Goal: Task Accomplishment & Management: Use online tool/utility

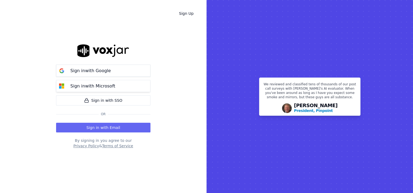
click at [100, 82] on button "Sign in with Microsoft" at bounding box center [103, 86] width 94 height 12
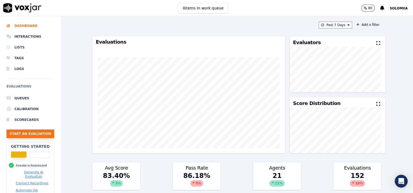
click at [25, 134] on button "Start an Evaluation" at bounding box center [30, 134] width 48 height 9
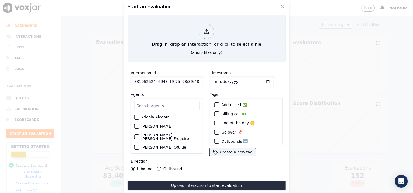
scroll to position [0, 15240]
drag, startPoint x: 200, startPoint y: 77, endPoint x: 90, endPoint y: 76, distance: 109.8
click at [90, 155] on div "Start an Evaluation Drag 'n' drop an interaction, or click to select a file (au…" at bounding box center [206, 193] width 413 height 0
type input "356862795 [DATE] 13:51:25 73 [EMAIL_ADDRESS][DOMAIN_NAME] 3129334270 ortho52 35…"
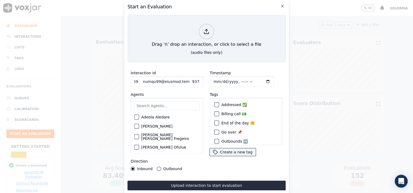
click at [158, 78] on input "Interaction Id" at bounding box center [167, 81] width 73 height 11
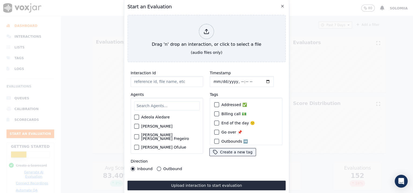
paste input "356861256"
type input "356861256"
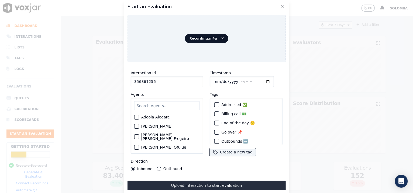
click at [236, 80] on input "Timestamp" at bounding box center [242, 81] width 64 height 11
type input "[DATE]T12:32"
click at [159, 101] on input "text" at bounding box center [167, 105] width 66 height 9
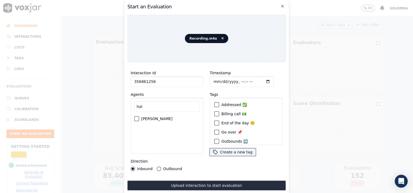
type input "hal"
click at [164, 117] on label "[PERSON_NAME]" at bounding box center [156, 119] width 31 height 4
click at [139, 117] on button "[PERSON_NAME]" at bounding box center [136, 119] width 5 height 5
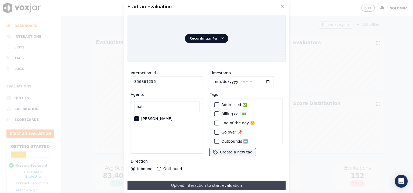
click at [216, 155] on button "Upload interaction to start evaluation" at bounding box center [207, 186] width 158 height 10
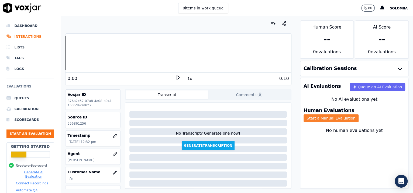
click at [330, 115] on button "Start a Manual Evaluation" at bounding box center [331, 119] width 55 height 8
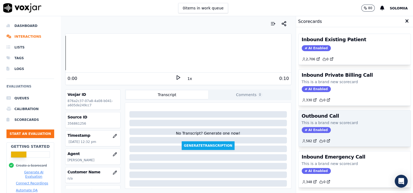
click at [330, 129] on div "AI Enabled" at bounding box center [355, 130] width 106 height 6
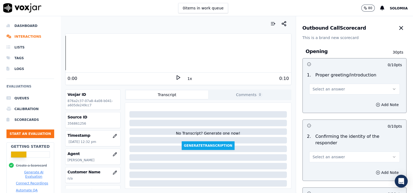
click at [327, 91] on span "Select an answer" at bounding box center [329, 89] width 32 height 5
click at [325, 102] on div "Yes" at bounding box center [344, 101] width 80 height 9
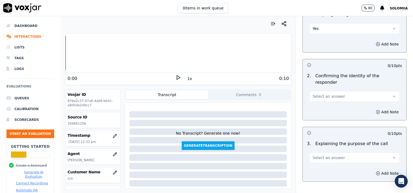
scroll to position [79, 0]
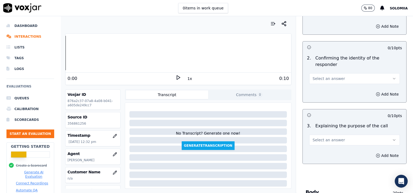
click at [330, 73] on button "Select an answer" at bounding box center [355, 78] width 91 height 11
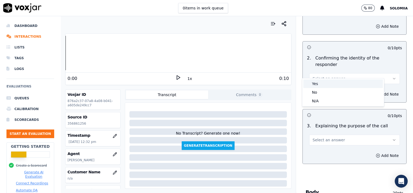
click at [330, 80] on div "Yes" at bounding box center [344, 84] width 80 height 9
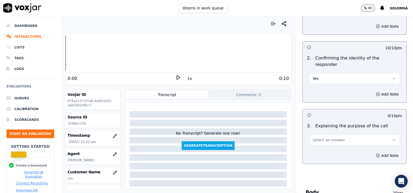
click at [325, 138] on span "Select an answer" at bounding box center [329, 140] width 32 height 5
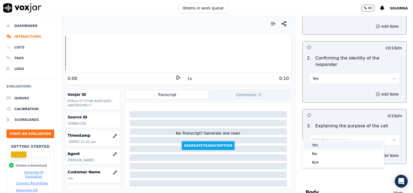
click at [328, 143] on div "Yes" at bounding box center [344, 145] width 80 height 9
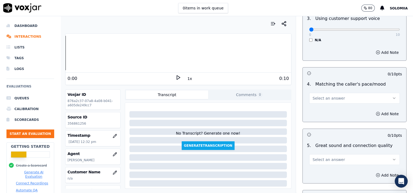
scroll to position [882, 0]
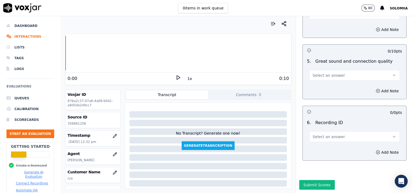
click at [321, 134] on span "Select an answer" at bounding box center [329, 136] width 32 height 5
click at [326, 136] on div "N/A" at bounding box center [344, 137] width 80 height 9
click at [330, 149] on button "Add Note" at bounding box center [387, 153] width 29 height 8
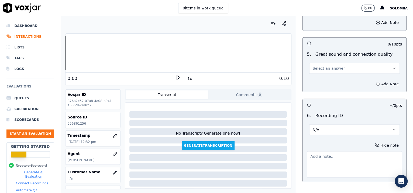
click at [330, 150] on div at bounding box center [354, 164] width 95 height 29
click at [328, 155] on textarea at bounding box center [354, 165] width 95 height 26
paste textarea "356861256"
type textarea "356861256"
click at [317, 66] on span "Select an answer" at bounding box center [329, 68] width 32 height 5
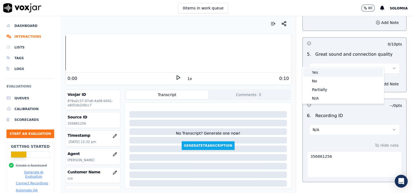
click at [328, 71] on div "Yes" at bounding box center [344, 72] width 80 height 9
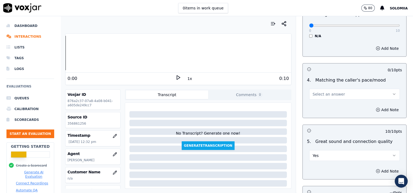
scroll to position [750, 0]
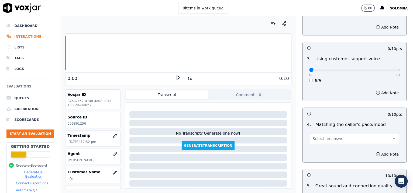
click at [325, 136] on span "Select an answer" at bounding box center [329, 138] width 32 height 5
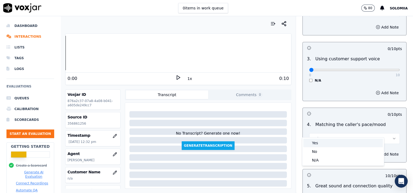
click at [329, 142] on div "Yes" at bounding box center [344, 143] width 80 height 9
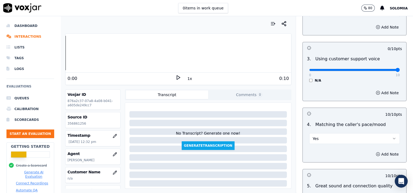
drag, startPoint x: 304, startPoint y: 62, endPoint x: 405, endPoint y: 70, distance: 100.7
type input "10"
click at [330, 70] on input "range" at bounding box center [355, 70] width 91 height 2
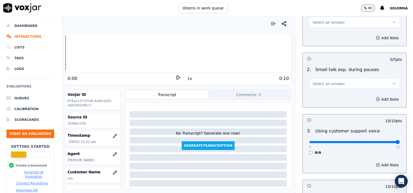
scroll to position [656, 0]
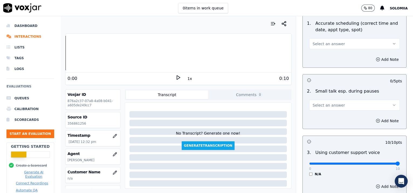
click at [325, 103] on span "Select an answer" at bounding box center [329, 105] width 32 height 5
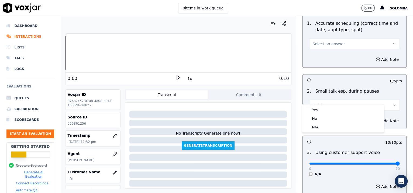
drag, startPoint x: 329, startPoint y: 105, endPoint x: 334, endPoint y: 108, distance: 5.7
click at [330, 108] on div "Yes No N/A" at bounding box center [344, 119] width 82 height 28
click at [330, 108] on div "Yes" at bounding box center [344, 110] width 80 height 9
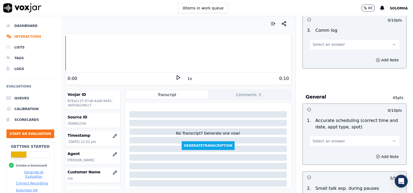
scroll to position [547, 0]
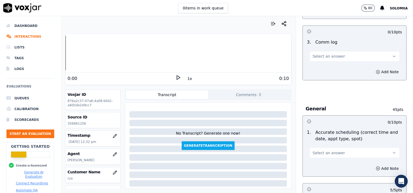
click at [321, 148] on button "Select an answer" at bounding box center [355, 153] width 91 height 11
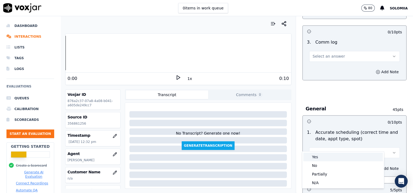
click at [328, 155] on div "Yes" at bounding box center [344, 157] width 80 height 9
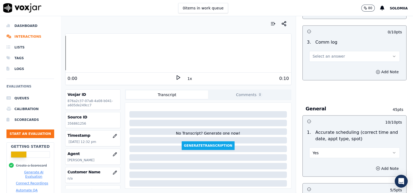
click at [324, 54] on span "Select an answer" at bounding box center [329, 56] width 32 height 5
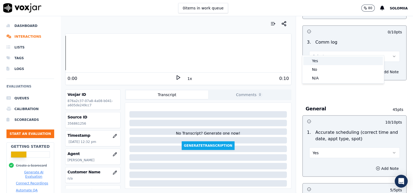
click at [330, 59] on div "Yes" at bounding box center [344, 61] width 80 height 9
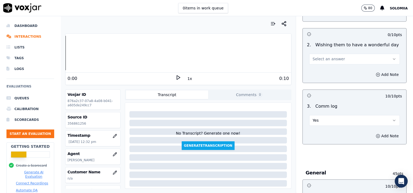
scroll to position [487, 0]
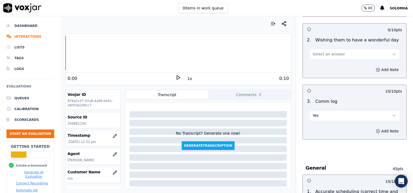
click at [313, 52] on span "Select an answer" at bounding box center [329, 54] width 32 height 5
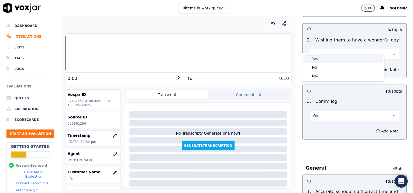
click at [325, 55] on div "Yes" at bounding box center [344, 59] width 80 height 9
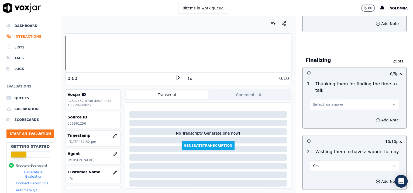
scroll to position [372, 0]
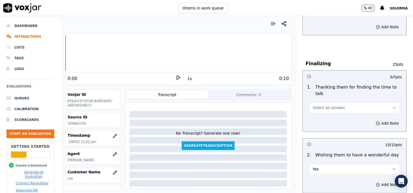
click at [330, 105] on span "Select an answer" at bounding box center [329, 107] width 32 height 5
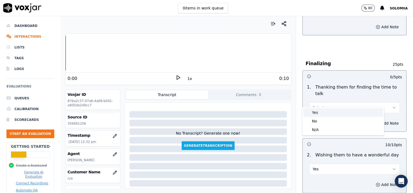
click at [330, 108] on div "Yes" at bounding box center [344, 112] width 80 height 9
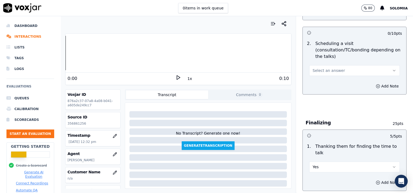
scroll to position [306, 0]
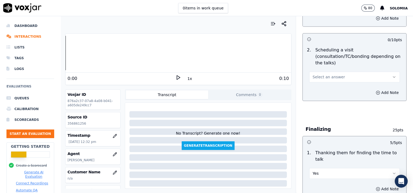
click at [320, 74] on button "Select an answer" at bounding box center [355, 77] width 91 height 11
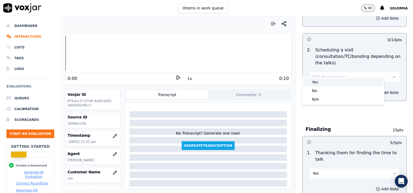
click at [330, 84] on div "Yes" at bounding box center [344, 82] width 80 height 9
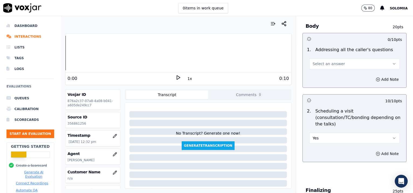
scroll to position [233, 0]
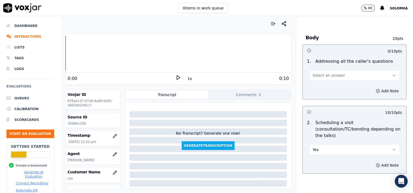
click at [330, 70] on button "Select an answer" at bounding box center [355, 75] width 91 height 11
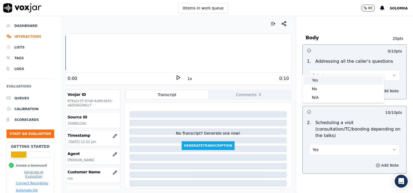
click at [328, 77] on div "Yes" at bounding box center [344, 80] width 80 height 9
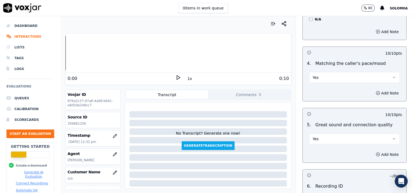
scroll to position [910, 0]
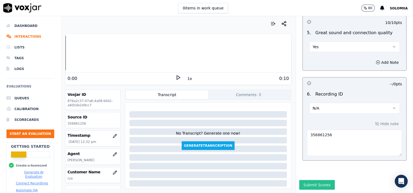
click at [307, 155] on button "Submit Scores" at bounding box center [318, 186] width 36 height 10
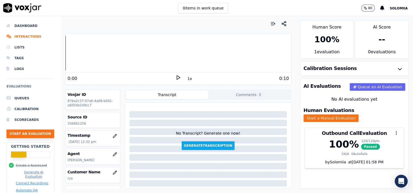
click at [25, 132] on button "Start an Evaluation" at bounding box center [30, 134] width 48 height 9
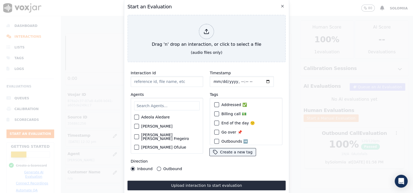
click at [155, 82] on input "Interaction Id" at bounding box center [167, 81] width 73 height 11
paste input "356861364"
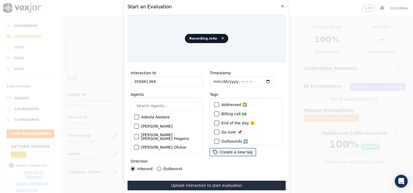
click at [237, 80] on input "Timestamp" at bounding box center [242, 81] width 64 height 11
drag, startPoint x: 162, startPoint y: 80, endPoint x: 96, endPoint y: 87, distance: 66.2
click at [96, 155] on div "Start an Evaluation Recording.m4a Interaction Id 356861364 Agents [PERSON_NAME]…" at bounding box center [206, 193] width 413 height 0
paste input "401"
type input "356861401"
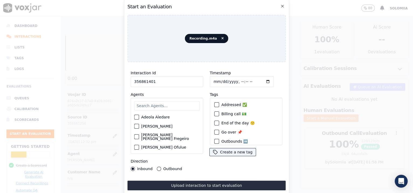
click at [237, 80] on input "Timestamp" at bounding box center [242, 81] width 64 height 11
click at [234, 80] on input "Timestamp" at bounding box center [242, 81] width 64 height 11
type input "[DATE]T12:42"
click at [151, 101] on input "text" at bounding box center [167, 105] width 66 height 9
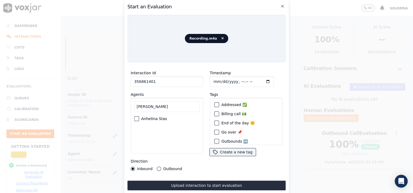
type input "[PERSON_NAME]"
click at [150, 117] on label "Anhelina Stas" at bounding box center [154, 119] width 26 height 4
click at [139, 117] on button "Anhelina Stas" at bounding box center [136, 119] width 5 height 5
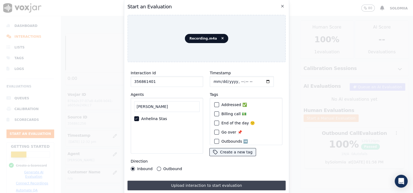
click at [189, 155] on button "Upload interaction to start evaluation" at bounding box center [207, 186] width 158 height 10
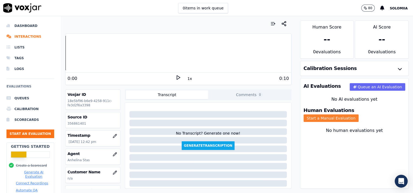
click at [330, 116] on button "Start a Manual Evaluation" at bounding box center [331, 119] width 55 height 8
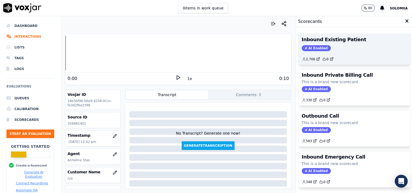
click at [330, 50] on div "AI Enabled" at bounding box center [355, 48] width 106 height 6
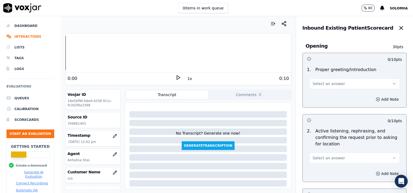
click at [330, 81] on button "Select an answer" at bounding box center [355, 84] width 91 height 11
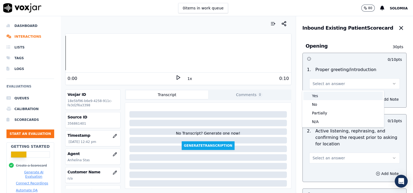
click at [330, 94] on div "Yes" at bounding box center [344, 96] width 80 height 9
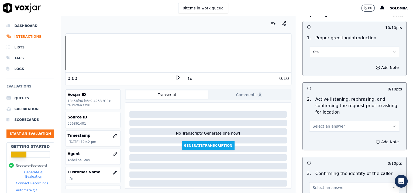
scroll to position [49, 0]
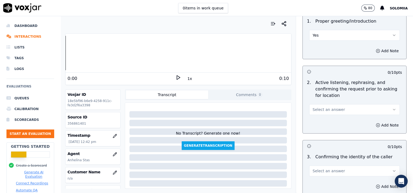
click at [330, 106] on button "Select an answer" at bounding box center [355, 109] width 91 height 11
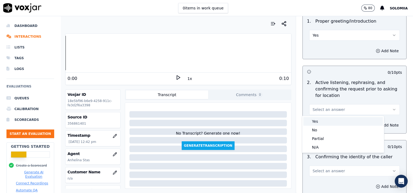
click at [329, 122] on div "Yes" at bounding box center [344, 121] width 80 height 9
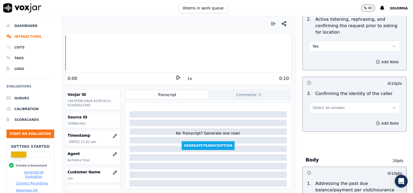
scroll to position [106, 0]
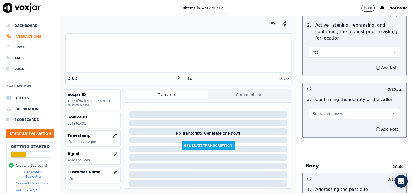
click at [330, 116] on button "Select an answer" at bounding box center [355, 113] width 91 height 11
click at [329, 137] on div "No" at bounding box center [344, 134] width 80 height 9
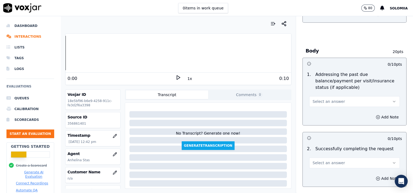
scroll to position [217, 0]
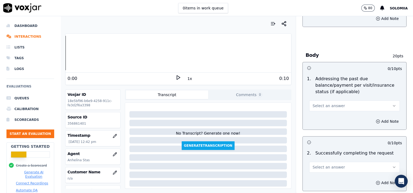
click at [328, 109] on button "Select an answer" at bounding box center [355, 106] width 91 height 11
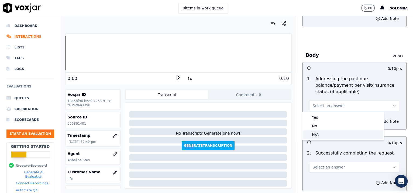
click at [319, 132] on div "N/A" at bounding box center [344, 135] width 80 height 9
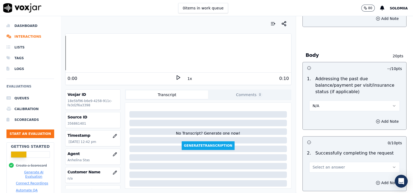
click at [330, 155] on button "Select an answer" at bounding box center [355, 167] width 91 height 11
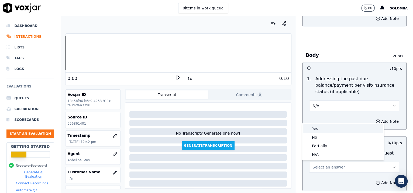
click at [326, 125] on div "Yes" at bounding box center [344, 129] width 80 height 9
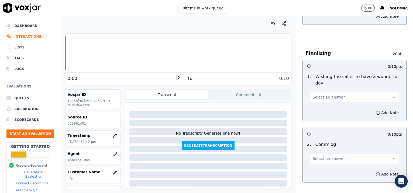
scroll to position [376, 0]
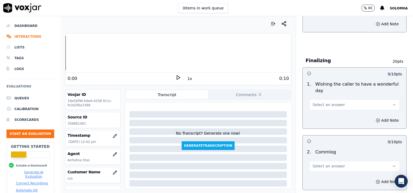
click at [330, 105] on button "Select an answer" at bounding box center [355, 105] width 91 height 11
click at [326, 116] on div "Yes" at bounding box center [344, 116] width 80 height 9
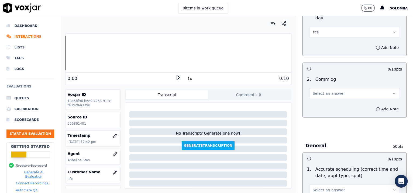
scroll to position [453, 0]
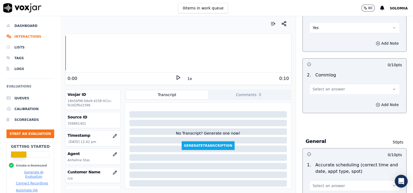
click at [325, 91] on span "Select an answer" at bounding box center [329, 89] width 32 height 5
click at [325, 98] on div "Yes" at bounding box center [344, 100] width 80 height 9
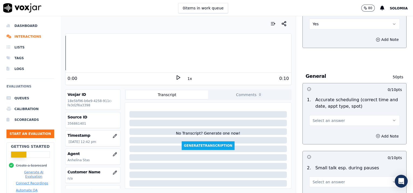
scroll to position [505, 0]
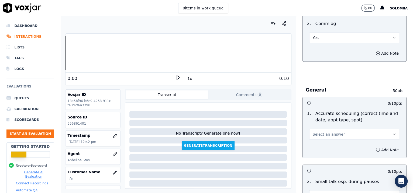
click at [326, 132] on span "Select an answer" at bounding box center [329, 134] width 32 height 5
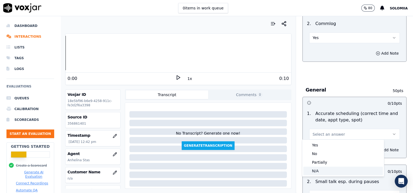
click at [318, 155] on div "N/A" at bounding box center [344, 171] width 80 height 9
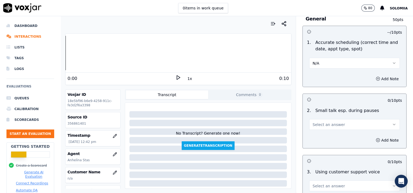
scroll to position [578, 0]
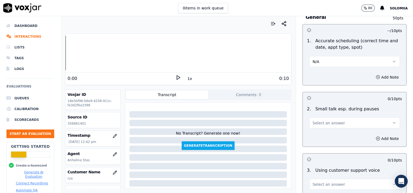
click at [316, 121] on span "Select an answer" at bounding box center [329, 122] width 32 height 5
click at [321, 139] on div "No" at bounding box center [344, 142] width 80 height 9
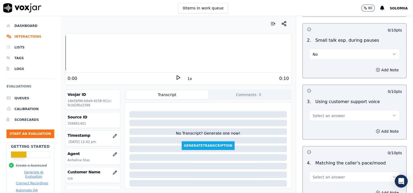
scroll to position [643, 0]
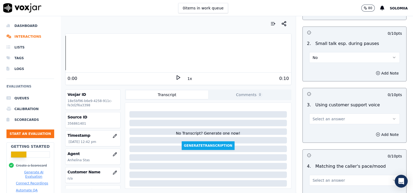
click at [330, 118] on button "Select an answer" at bounding box center [355, 119] width 91 height 11
click at [322, 134] on div "Yes" at bounding box center [344, 130] width 80 height 9
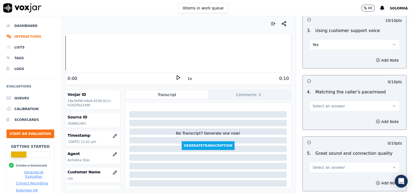
scroll to position [719, 0]
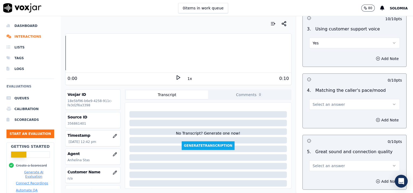
drag, startPoint x: 324, startPoint y: 104, endPoint x: 324, endPoint y: 107, distance: 2.8
click at [324, 107] on button "Select an answer" at bounding box center [355, 104] width 91 height 11
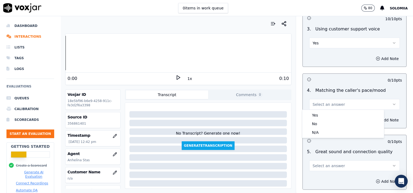
click at [324, 107] on button "Select an answer" at bounding box center [355, 104] width 91 height 11
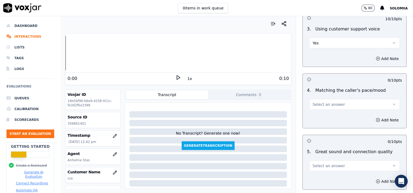
click at [322, 103] on span "Select an answer" at bounding box center [329, 104] width 32 height 5
click at [321, 114] on div "Yes" at bounding box center [344, 115] width 80 height 9
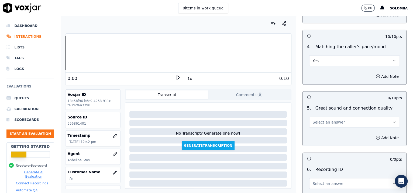
click at [327, 121] on span "Select an answer" at bounding box center [329, 122] width 32 height 5
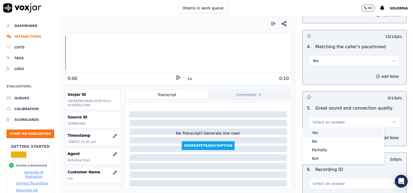
click at [330, 130] on div "Yes" at bounding box center [344, 133] width 80 height 9
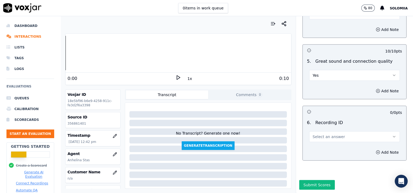
scroll to position [824, 0]
click at [330, 132] on button "Select an answer" at bounding box center [355, 137] width 91 height 11
click at [326, 139] on div "N/A" at bounding box center [344, 137] width 80 height 9
click at [330, 149] on button "Add Note" at bounding box center [387, 153] width 29 height 8
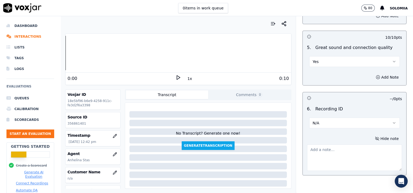
click at [330, 148] on textarea at bounding box center [354, 158] width 95 height 26
paste textarea "356861401"
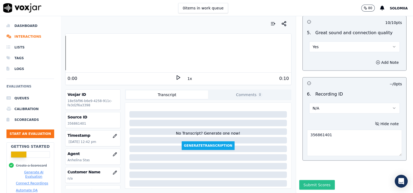
type textarea "356861401"
click at [304, 155] on button "Submit Scores" at bounding box center [318, 186] width 36 height 10
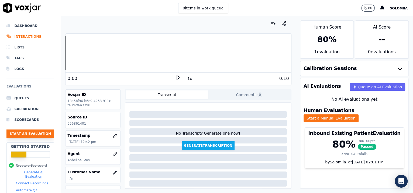
click at [26, 132] on button "Start an Evaluation" at bounding box center [30, 134] width 48 height 9
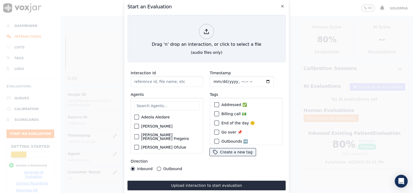
click at [164, 77] on input "Interaction Id" at bounding box center [167, 81] width 73 height 11
paste input "356861440"
type input "356861440"
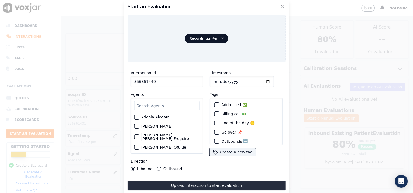
click at [235, 78] on input "Timestamp" at bounding box center [242, 81] width 64 height 11
type input "[DATE]T12:42"
click at [147, 103] on input "text" at bounding box center [167, 105] width 66 height 9
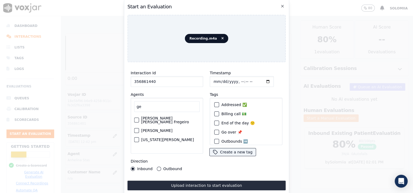
type input "ge"
click at [155, 137] on div "[US_STATE][PERSON_NAME]" at bounding box center [167, 139] width 66 height 9
click at [150, 138] on label "[US_STATE][PERSON_NAME]" at bounding box center [167, 140] width 53 height 4
click at [139, 138] on button "[US_STATE][PERSON_NAME]" at bounding box center [136, 140] width 5 height 5
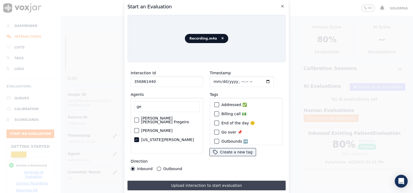
click at [197, 155] on button "Upload interaction to start evaluation" at bounding box center [207, 186] width 158 height 10
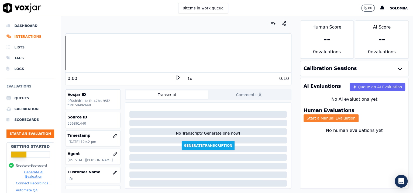
click at [330, 115] on button "Start a Manual Evaluation" at bounding box center [331, 119] width 55 height 8
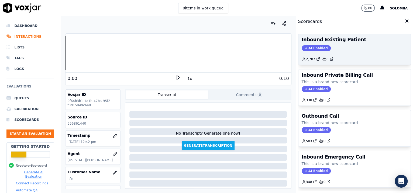
click at [330, 46] on div "AI Enabled" at bounding box center [355, 48] width 106 height 6
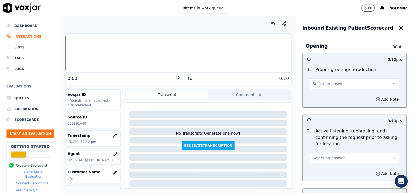
click at [321, 84] on span "Select an answer" at bounding box center [329, 83] width 32 height 5
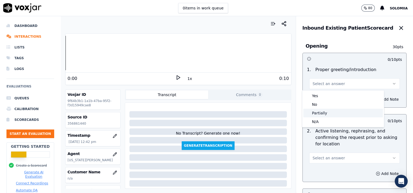
click at [323, 115] on div "Partially" at bounding box center [344, 113] width 80 height 9
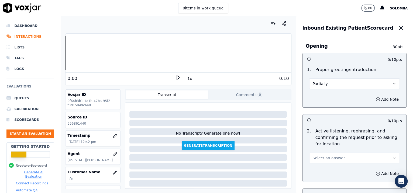
click at [315, 155] on span "Select an answer" at bounding box center [329, 158] width 32 height 5
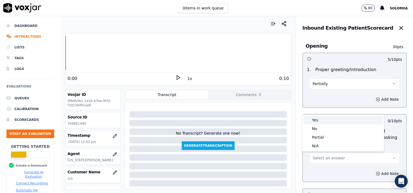
click at [322, 120] on div "Yes" at bounding box center [344, 120] width 80 height 9
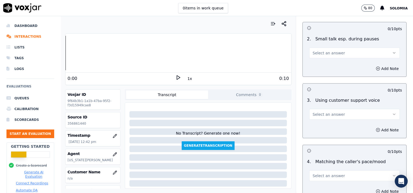
scroll to position [824, 0]
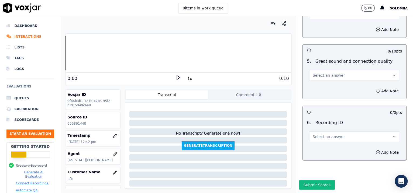
click at [323, 132] on button "Select an answer" at bounding box center [355, 137] width 91 height 11
click at [330, 140] on div "N/A" at bounding box center [344, 137] width 80 height 9
drag, startPoint x: 369, startPoint y: 141, endPoint x: 367, endPoint y: 137, distance: 4.6
click at [330, 145] on div "Add Note" at bounding box center [355, 153] width 104 height 16
click at [330, 149] on button "Add Note" at bounding box center [387, 153] width 29 height 8
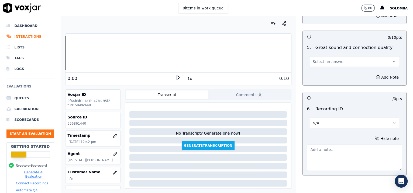
click at [330, 147] on textarea at bounding box center [354, 158] width 95 height 26
paste textarea "356861440"
type textarea "356861440"
click at [321, 63] on span "Select an answer" at bounding box center [329, 61] width 32 height 5
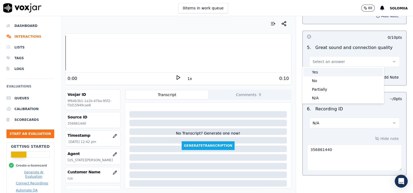
click at [327, 73] on div "Yes" at bounding box center [344, 72] width 80 height 9
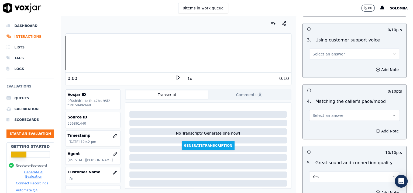
scroll to position [705, 0]
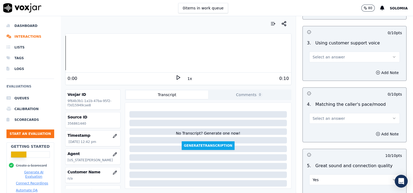
click at [330, 114] on button "Select an answer" at bounding box center [355, 118] width 91 height 11
click at [330, 126] on div "Yes" at bounding box center [344, 129] width 80 height 9
click at [325, 58] on span "Select an answer" at bounding box center [329, 57] width 32 height 5
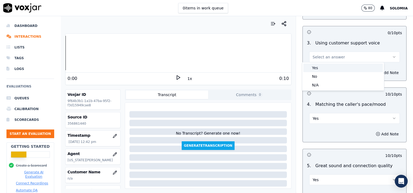
click at [325, 72] on div "Yes" at bounding box center [344, 68] width 80 height 9
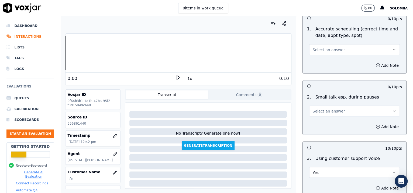
scroll to position [588, 0]
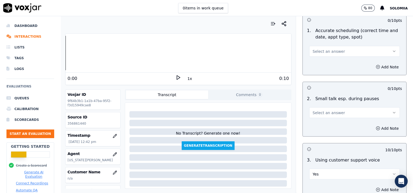
click at [327, 112] on span "Select an answer" at bounding box center [329, 112] width 32 height 5
click at [325, 128] on div "No" at bounding box center [344, 132] width 80 height 9
drag, startPoint x: 395, startPoint y: 117, endPoint x: 395, endPoint y: 110, distance: 7.6
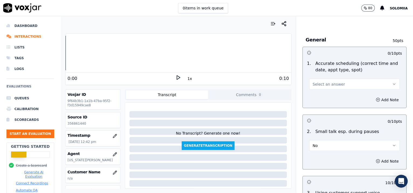
scroll to position [553, 0]
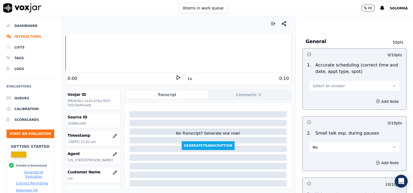
drag, startPoint x: 340, startPoint y: 87, endPoint x: 329, endPoint y: 95, distance: 13.1
click at [329, 95] on div "0 / 10 pts 1 . Accurate scheduling (correct time and date, appt type, spot) Sel…" at bounding box center [355, 79] width 104 height 62
click at [326, 88] on button "Select an answer" at bounding box center [355, 85] width 91 height 11
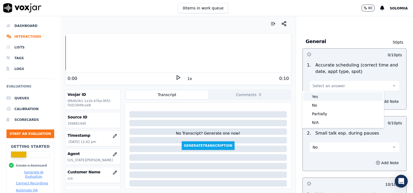
click at [330, 98] on div "Yes" at bounding box center [344, 97] width 80 height 9
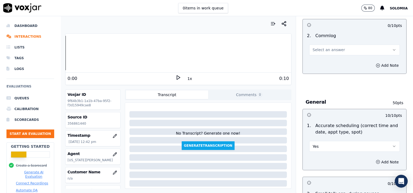
scroll to position [466, 0]
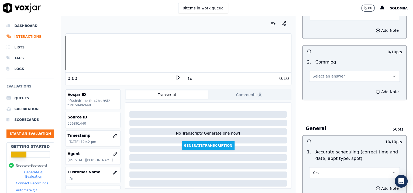
click at [324, 74] on span "Select an answer" at bounding box center [329, 76] width 32 height 5
click at [330, 90] on div "Yes" at bounding box center [344, 87] width 80 height 9
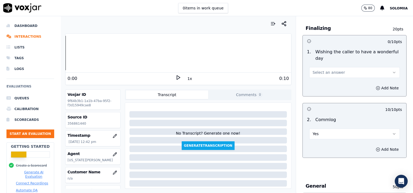
scroll to position [380, 0]
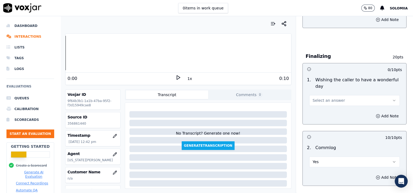
click at [316, 102] on span "Select an answer" at bounding box center [329, 100] width 32 height 5
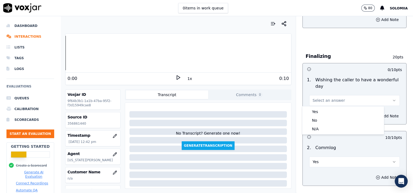
drag, startPoint x: 325, startPoint y: 111, endPoint x: 346, endPoint y: 104, distance: 22.4
click at [330, 104] on body "0 items in work queue 80 Solomiia Dashboard Interactions Lists Tags Logs Evalua…" at bounding box center [206, 96] width 413 height 193
click at [330, 108] on div "Yes" at bounding box center [344, 112] width 80 height 9
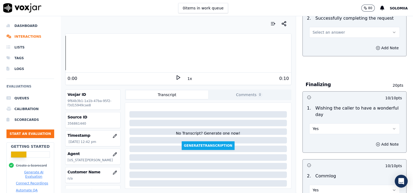
scroll to position [338, 0]
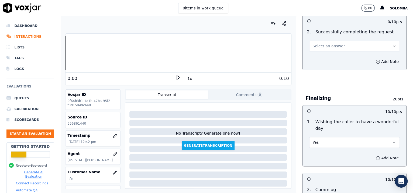
click at [313, 47] on span "Select an answer" at bounding box center [329, 45] width 32 height 5
click at [330, 60] on div "Yes" at bounding box center [344, 57] width 80 height 9
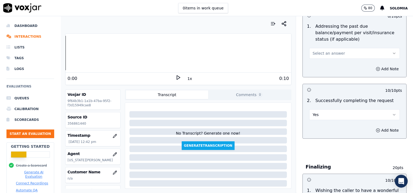
scroll to position [265, 0]
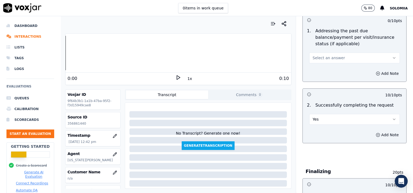
click at [330, 58] on button "Select an answer" at bounding box center [355, 58] width 91 height 11
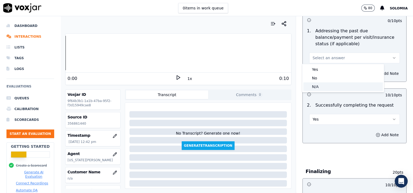
click at [322, 84] on div "N/A" at bounding box center [344, 87] width 80 height 9
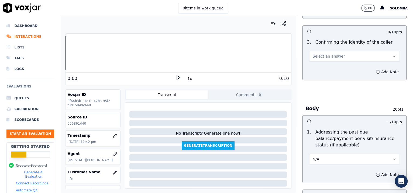
scroll to position [152, 0]
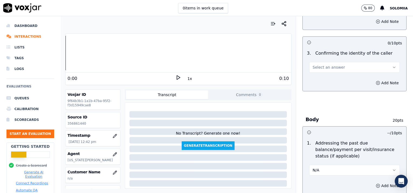
click at [330, 64] on button "Select an answer" at bounding box center [355, 67] width 91 height 11
click at [324, 83] on div "Yes" at bounding box center [344, 79] width 80 height 9
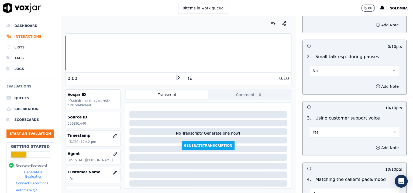
scroll to position [852, 0]
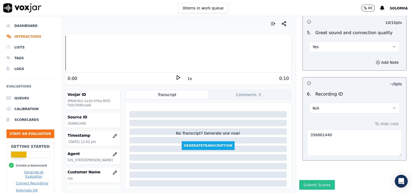
click at [300, 155] on button "Submit Scores" at bounding box center [318, 186] width 36 height 10
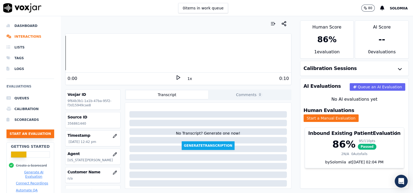
click at [34, 130] on button "Start an Evaluation" at bounding box center [30, 134] width 48 height 9
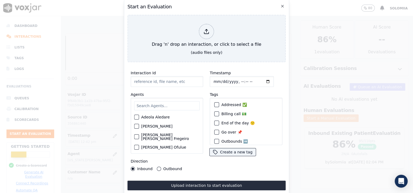
click at [140, 81] on input "Interaction Id" at bounding box center [167, 81] width 73 height 11
paste input "356861453"
type input "356861453"
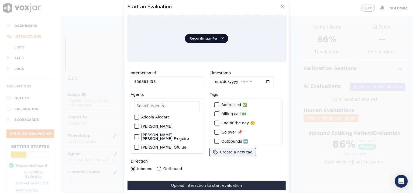
click at [235, 79] on input "Timestamp" at bounding box center [242, 81] width 64 height 11
type input "[DATE]T12:44"
click at [164, 106] on input "text" at bounding box center [167, 105] width 66 height 9
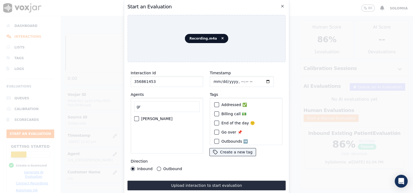
type input "gr"
click at [155, 117] on label "[PERSON_NAME]" at bounding box center [156, 119] width 31 height 4
click at [139, 117] on button "[PERSON_NAME]" at bounding box center [136, 119] width 5 height 5
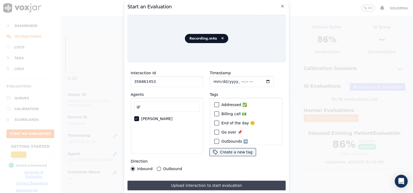
click at [179, 155] on button "Upload interaction to start evaluation" at bounding box center [207, 186] width 158 height 10
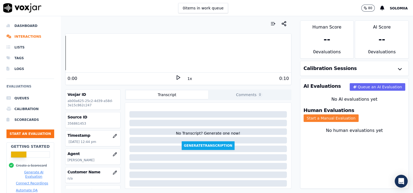
click at [330, 115] on button "Start a Manual Evaluation" at bounding box center [331, 119] width 55 height 8
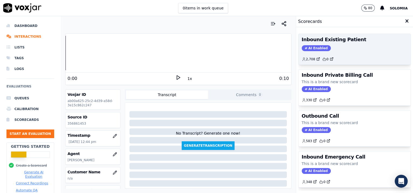
click at [330, 53] on div "2,708 0" at bounding box center [355, 57] width 106 height 9
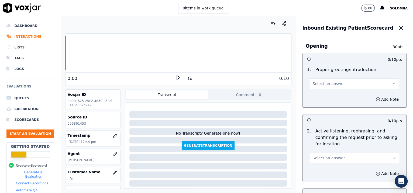
click at [330, 80] on button "Select an answer" at bounding box center [355, 84] width 91 height 11
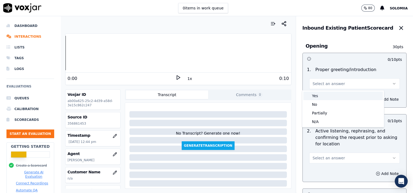
click at [318, 97] on div "Yes" at bounding box center [344, 96] width 80 height 9
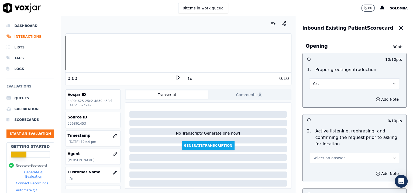
click at [321, 155] on span "Select an answer" at bounding box center [329, 158] width 32 height 5
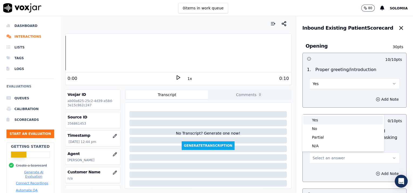
click at [319, 119] on div "Yes" at bounding box center [344, 120] width 80 height 9
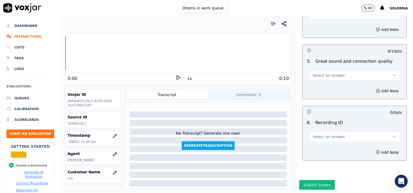
scroll to position [824, 0]
click at [330, 132] on button "Select an answer" at bounding box center [355, 137] width 91 height 11
click at [330, 136] on div "N/A" at bounding box center [344, 137] width 80 height 9
click at [330, 149] on button "Add Note" at bounding box center [387, 153] width 29 height 8
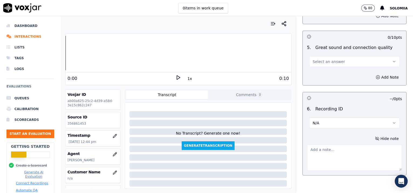
click at [330, 154] on textarea at bounding box center [354, 158] width 95 height 26
paste textarea "356861453"
type textarea "356861453"
click at [318, 56] on button "Select an answer" at bounding box center [355, 61] width 91 height 11
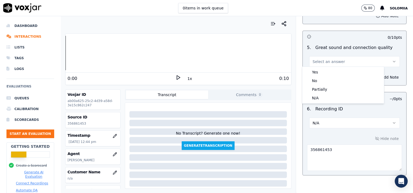
drag, startPoint x: 328, startPoint y: 67, endPoint x: 332, endPoint y: 71, distance: 5.2
click at [330, 71] on div "Yes No Partially N/A" at bounding box center [344, 85] width 82 height 37
click at [330, 71] on div "Yes" at bounding box center [344, 72] width 80 height 9
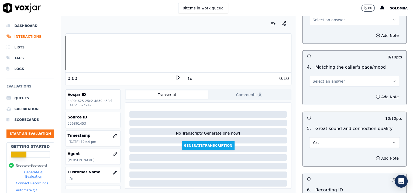
scroll to position [730, 0]
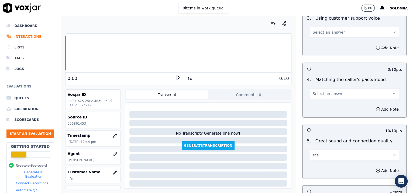
click at [312, 96] on button "Select an answer" at bounding box center [355, 94] width 91 height 11
click at [320, 101] on div "Yes" at bounding box center [344, 104] width 80 height 9
drag, startPoint x: 322, startPoint y: 39, endPoint x: 321, endPoint y: 36, distance: 3.5
click at [321, 36] on div "0 / 10 pts 3 . Using customer support voice Select an answer Add Note" at bounding box center [355, 28] width 104 height 55
click at [321, 36] on button "Select an answer" at bounding box center [355, 32] width 91 height 11
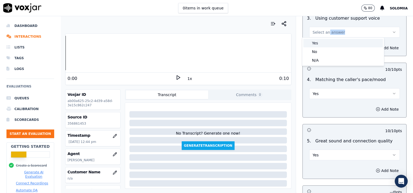
click at [328, 44] on div "Yes" at bounding box center [344, 43] width 80 height 9
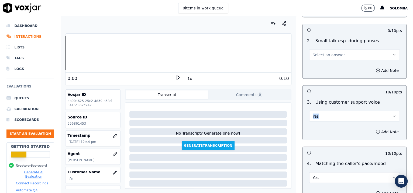
scroll to position [610, 0]
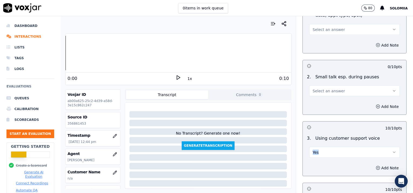
click at [330, 89] on button "Select an answer" at bounding box center [355, 91] width 91 height 11
click at [324, 110] on div "No" at bounding box center [344, 110] width 80 height 9
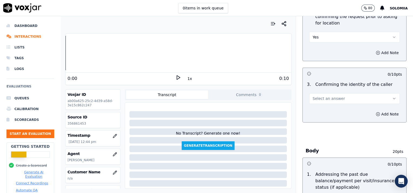
scroll to position [162, 0]
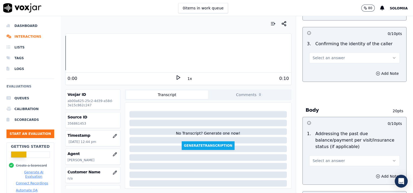
click at [330, 55] on button "Select an answer" at bounding box center [355, 58] width 91 height 11
click at [330, 81] on div "No" at bounding box center [344, 78] width 80 height 9
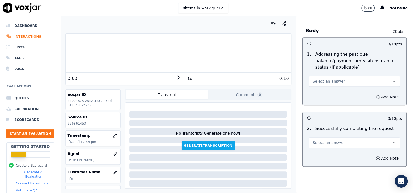
click at [326, 79] on span "Select an answer" at bounding box center [329, 81] width 32 height 5
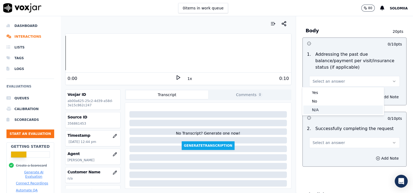
click at [328, 108] on div "N/A" at bounding box center [344, 110] width 80 height 9
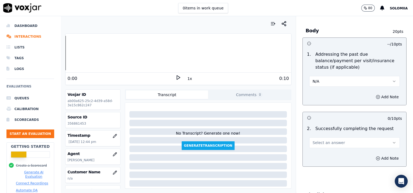
click at [320, 83] on button "N/A" at bounding box center [355, 81] width 91 height 11
click at [316, 91] on div "Yes" at bounding box center [344, 93] width 80 height 9
click at [327, 142] on span "Select an answer" at bounding box center [329, 142] width 32 height 5
click at [330, 154] on div "Yes" at bounding box center [344, 154] width 80 height 9
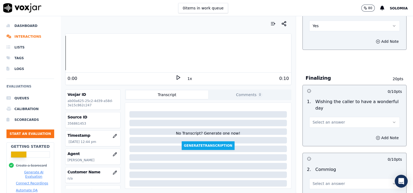
scroll to position [409, 0]
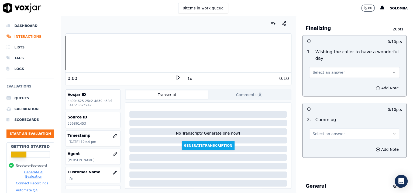
click at [330, 80] on div "Add Note" at bounding box center [355, 88] width 104 height 16
click at [327, 76] on button "Select an answer" at bounding box center [355, 72] width 91 height 11
click at [330, 85] on div "Yes" at bounding box center [344, 84] width 80 height 9
click at [330, 128] on div "Select an answer" at bounding box center [355, 134] width 91 height 12
click at [325, 137] on button "Select an answer" at bounding box center [355, 134] width 91 height 11
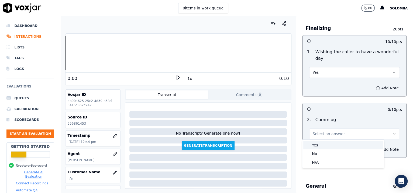
click at [330, 146] on div "Yes" at bounding box center [344, 145] width 80 height 9
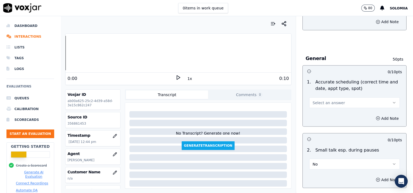
scroll to position [549, 0]
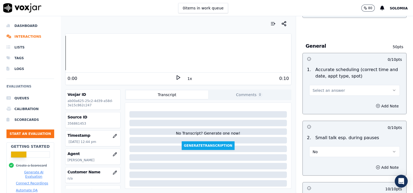
click at [329, 93] on button "Select an answer" at bounding box center [355, 90] width 91 height 11
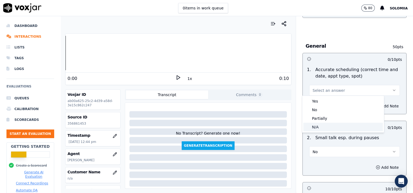
click at [327, 127] on div "N/A" at bounding box center [344, 127] width 80 height 9
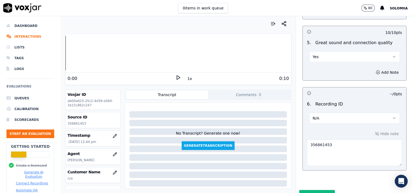
scroll to position [852, 0]
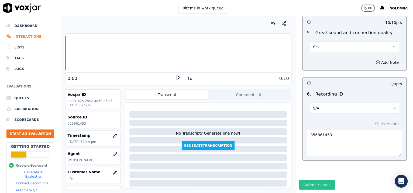
click at [310, 155] on button "Submit Scores" at bounding box center [318, 186] width 36 height 10
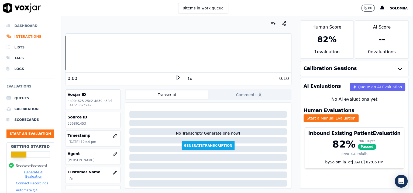
click at [29, 27] on li "Dashboard" at bounding box center [30, 26] width 48 height 11
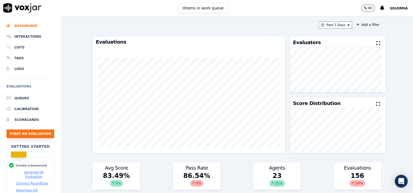
click at [37, 131] on button "Start an Evaluation" at bounding box center [30, 134] width 48 height 9
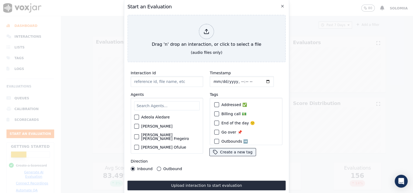
click at [160, 77] on input "Interaction Id" at bounding box center [167, 81] width 73 height 11
paste input "356861519"
type input "356861519"
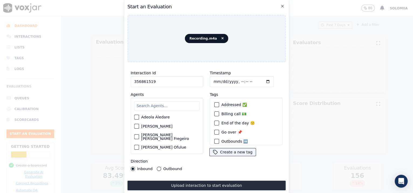
click at [234, 79] on input "Timestamp" at bounding box center [242, 81] width 64 height 11
type input "[DATE]T12:46"
click at [176, 98] on div "Adeola Aledare [PERSON_NAME] [PERSON_NAME] [PERSON_NAME] Fregeiro [PERSON_NAME]…" at bounding box center [167, 126] width 73 height 56
click at [173, 101] on input "text" at bounding box center [167, 105] width 66 height 9
type input "zai"
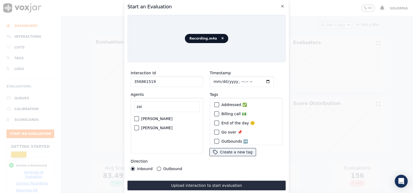
click at [159, 126] on label "[PERSON_NAME]" at bounding box center [156, 128] width 31 height 4
click at [139, 126] on button "[PERSON_NAME]" at bounding box center [136, 128] width 5 height 5
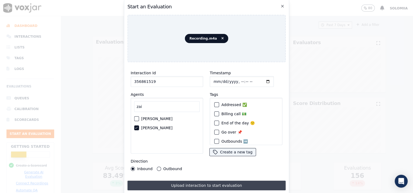
click at [193, 155] on button "Upload interaction to start evaluation" at bounding box center [207, 186] width 158 height 10
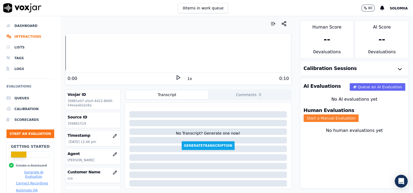
click at [330, 115] on button "Start a Manual Evaluation" at bounding box center [331, 119] width 55 height 8
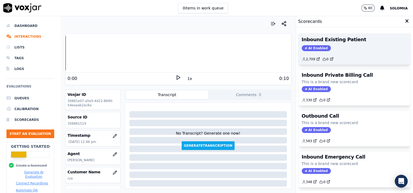
click at [330, 46] on div "AI Enabled" at bounding box center [355, 48] width 106 height 6
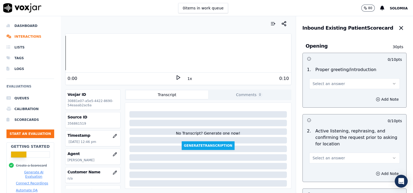
click at [316, 90] on div "1 . Proper greeting/introduction Select an answer" at bounding box center [355, 77] width 104 height 27
click at [327, 87] on button "Select an answer" at bounding box center [355, 84] width 91 height 11
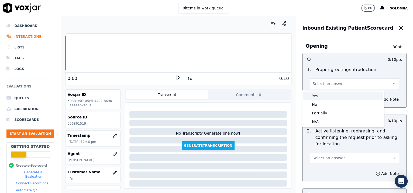
click at [330, 98] on div "Yes" at bounding box center [344, 96] width 80 height 9
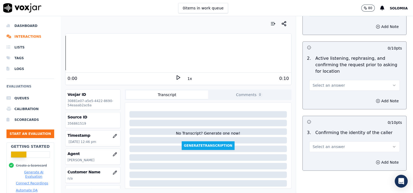
scroll to position [74, 0]
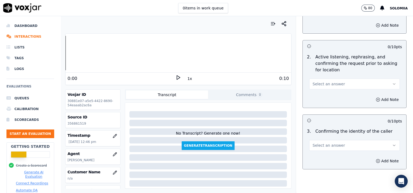
click at [313, 86] on span "Select an answer" at bounding box center [329, 83] width 32 height 5
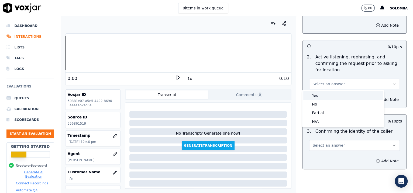
click at [324, 94] on div "Yes" at bounding box center [344, 95] width 80 height 9
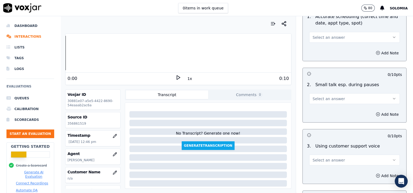
scroll to position [824, 0]
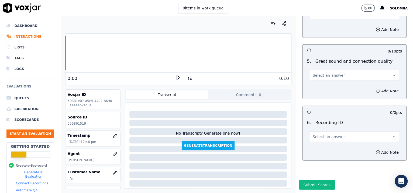
click at [312, 132] on button "Select an answer" at bounding box center [355, 137] width 91 height 11
click at [319, 134] on div "N/A" at bounding box center [344, 137] width 80 height 9
click at [330, 149] on button "Add Note" at bounding box center [387, 153] width 29 height 8
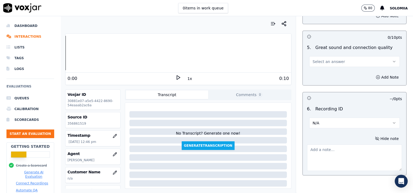
click at [330, 146] on textarea at bounding box center [354, 158] width 95 height 26
paste textarea "356861519"
type textarea "356861519"
click at [330, 62] on button "Select an answer" at bounding box center [355, 61] width 91 height 11
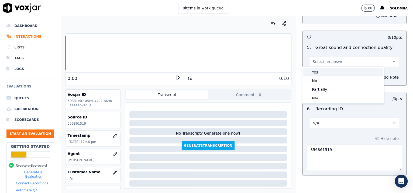
click at [330, 69] on div "Yes" at bounding box center [344, 72] width 80 height 9
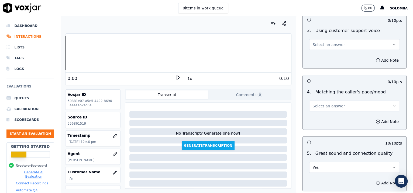
scroll to position [708, 0]
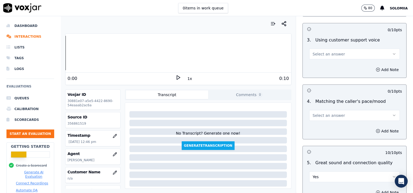
click at [330, 116] on span "Select an answer" at bounding box center [329, 115] width 32 height 5
click at [330, 130] on div "Yes" at bounding box center [344, 126] width 80 height 9
click at [330, 58] on div "3 . Using customer support voice Select an answer" at bounding box center [355, 48] width 104 height 27
click at [330, 58] on button "Select an answer" at bounding box center [355, 54] width 91 height 11
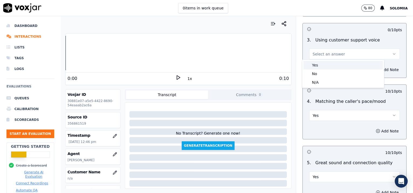
click at [330, 63] on div "Yes" at bounding box center [344, 65] width 80 height 9
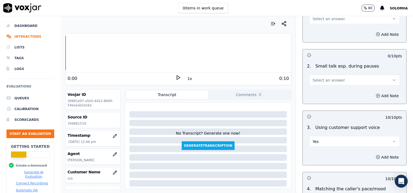
scroll to position [571, 0]
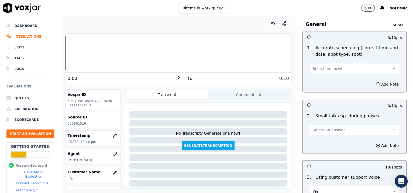
click at [322, 132] on button "Select an answer" at bounding box center [355, 130] width 91 height 11
click at [324, 148] on div "No" at bounding box center [344, 149] width 80 height 9
click at [323, 70] on span "Select an answer" at bounding box center [329, 68] width 32 height 5
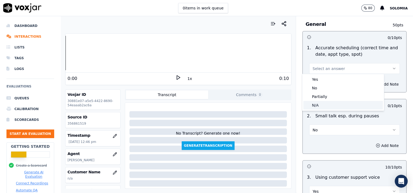
click at [322, 101] on div "N/A" at bounding box center [344, 105] width 80 height 9
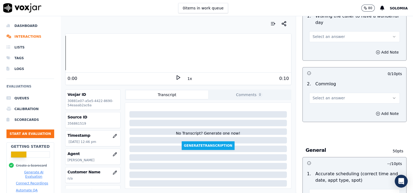
scroll to position [441, 0]
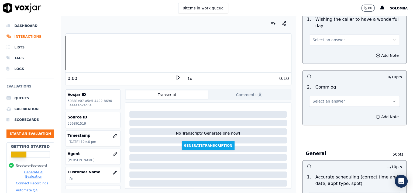
click at [330, 100] on button "Select an answer" at bounding box center [355, 101] width 91 height 11
click at [324, 113] on div "Yes" at bounding box center [344, 112] width 80 height 9
click at [327, 39] on span "Select an answer" at bounding box center [329, 39] width 32 height 5
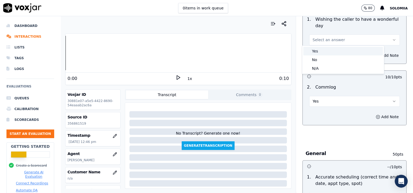
click at [330, 52] on div "Yes" at bounding box center [344, 51] width 80 height 9
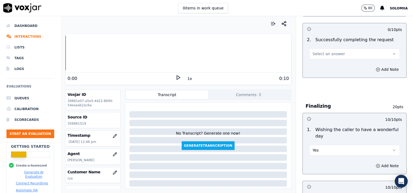
scroll to position [318, 0]
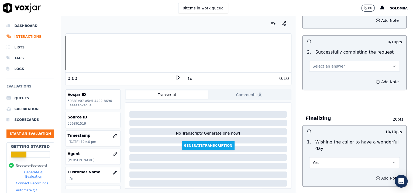
click at [313, 65] on span "Select an answer" at bounding box center [329, 66] width 32 height 5
click at [330, 81] on div "Yes" at bounding box center [344, 78] width 80 height 9
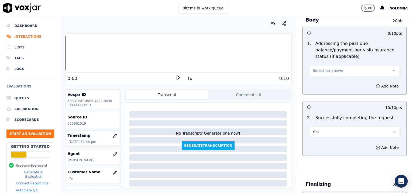
click at [323, 72] on span "Select an answer" at bounding box center [329, 70] width 32 height 5
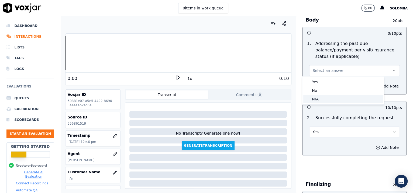
click at [322, 101] on div "N/A" at bounding box center [344, 99] width 80 height 9
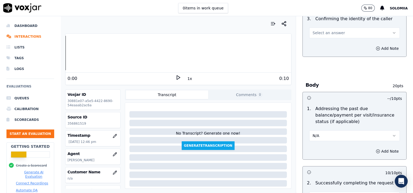
scroll to position [161, 0]
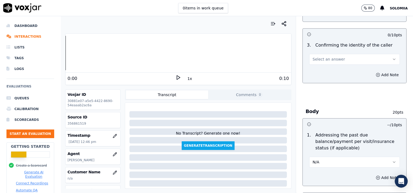
click at [330, 57] on button "Select an answer" at bounding box center [355, 59] width 91 height 11
click at [330, 70] on div "Yes" at bounding box center [344, 71] width 80 height 9
click at [323, 63] on button "Yes" at bounding box center [355, 59] width 91 height 11
click at [324, 76] on div "No" at bounding box center [344, 80] width 80 height 9
click at [330, 62] on button "No" at bounding box center [355, 59] width 91 height 11
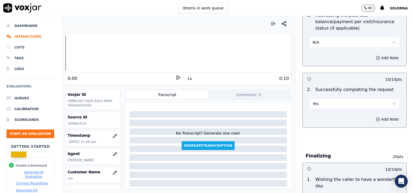
scroll to position [291, 0]
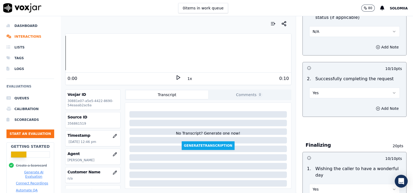
click at [321, 96] on button "Yes" at bounding box center [355, 93] width 91 height 11
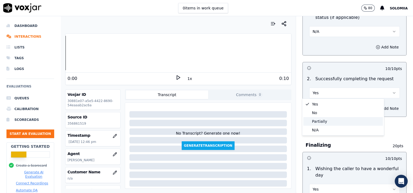
click at [325, 122] on div "Partially" at bounding box center [344, 121] width 80 height 9
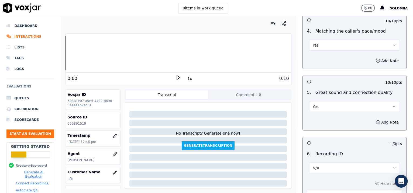
scroll to position [852, 0]
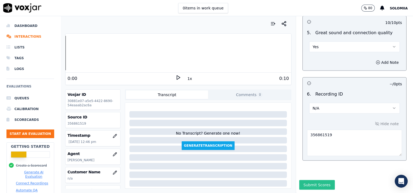
click at [314, 155] on button "Submit Scores" at bounding box center [318, 186] width 36 height 10
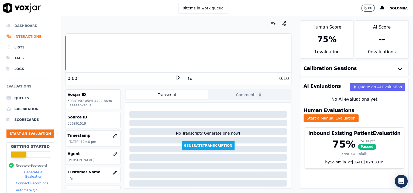
click at [28, 26] on li "Dashboard" at bounding box center [30, 26] width 48 height 11
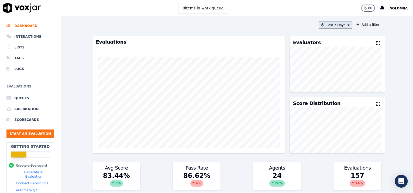
click at [330, 23] on button "Past 7 Days" at bounding box center [335, 25] width 33 height 7
click at [328, 76] on div "This Year" at bounding box center [335, 74] width 15 height 4
click at [330, 91] on button "Add" at bounding box center [344, 87] width 11 height 9
